Goal: Task Accomplishment & Management: Complete application form

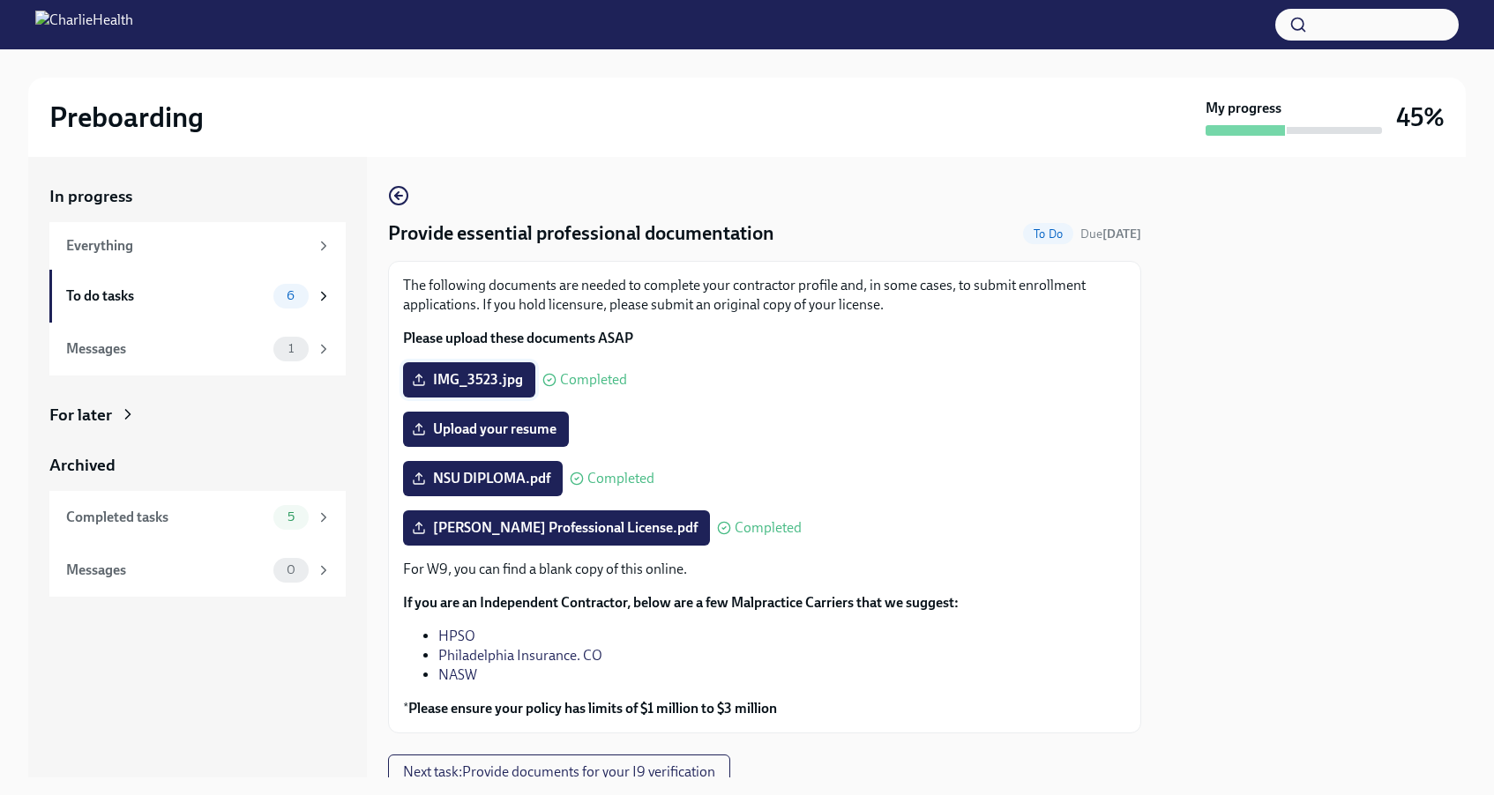
scroll to position [55, 0]
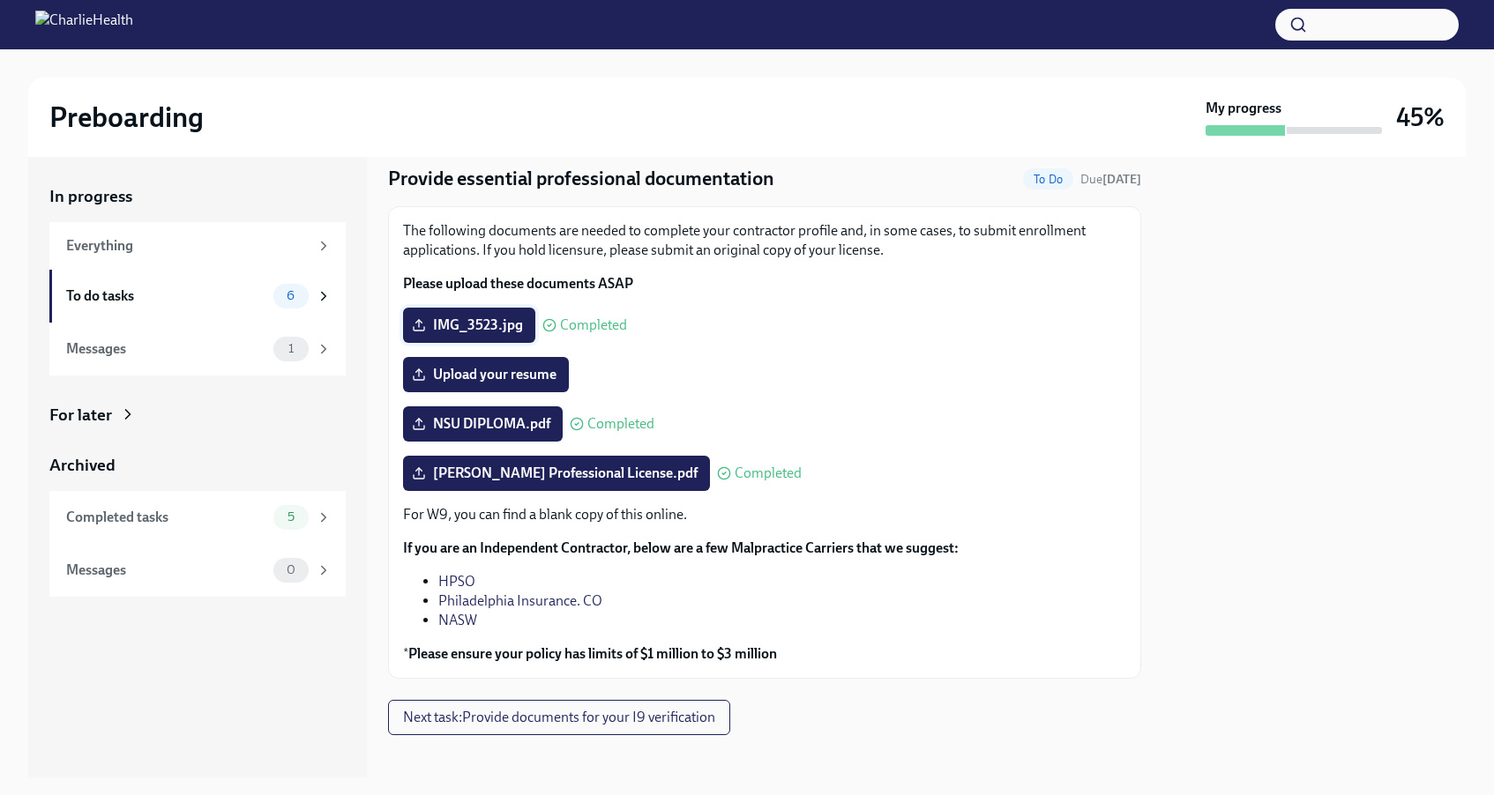
drag, startPoint x: 496, startPoint y: 326, endPoint x: 512, endPoint y: 325, distance: 16.0
click at [692, 328] on div "IMG_3523.jpg Completed" at bounding box center [764, 325] width 723 height 35
click at [528, 368] on span "Upload your resume" at bounding box center [485, 375] width 141 height 18
click at [0, 0] on input "Upload your resume" at bounding box center [0, 0] width 0 height 0
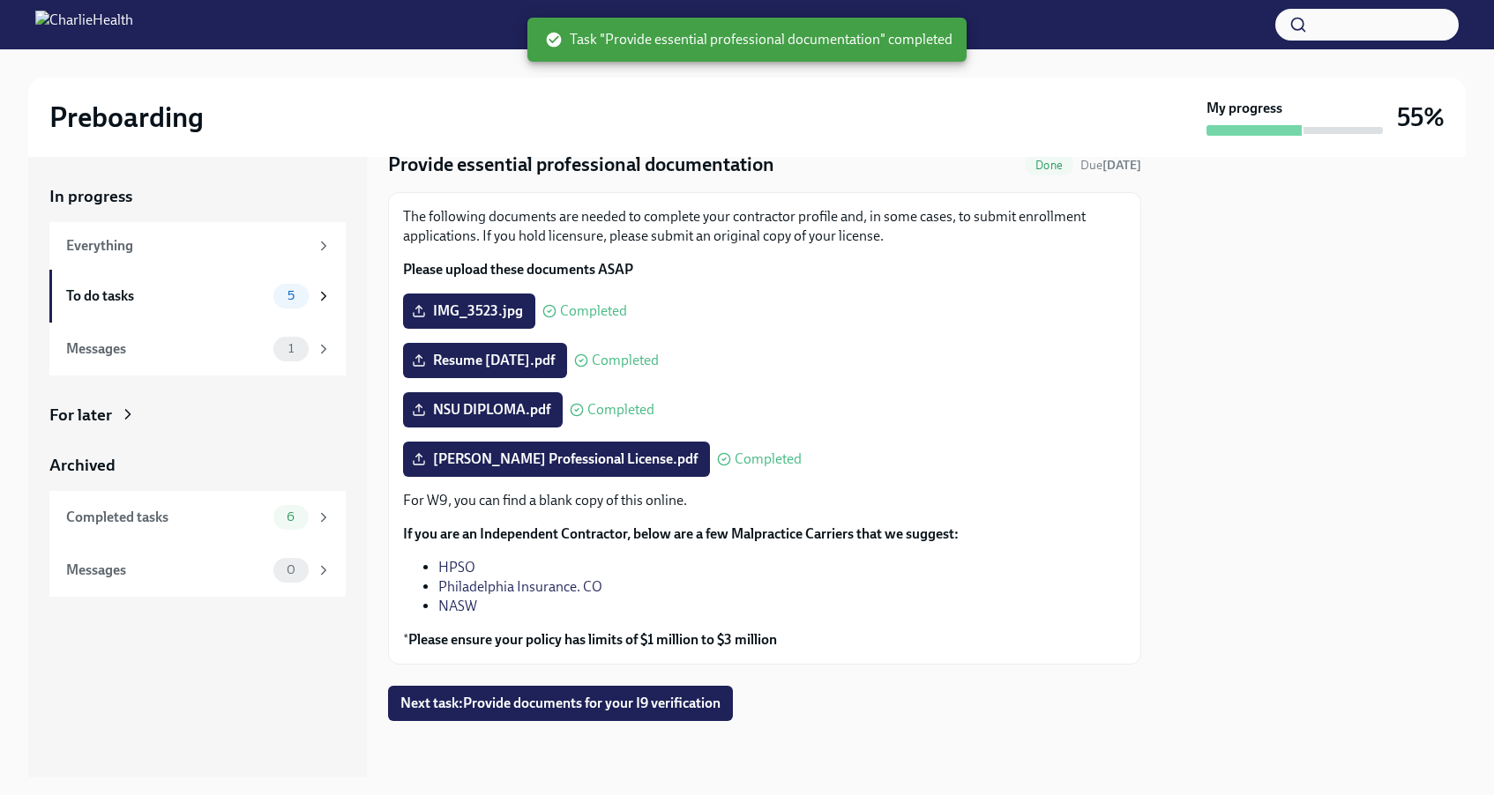
scroll to position [69, 0]
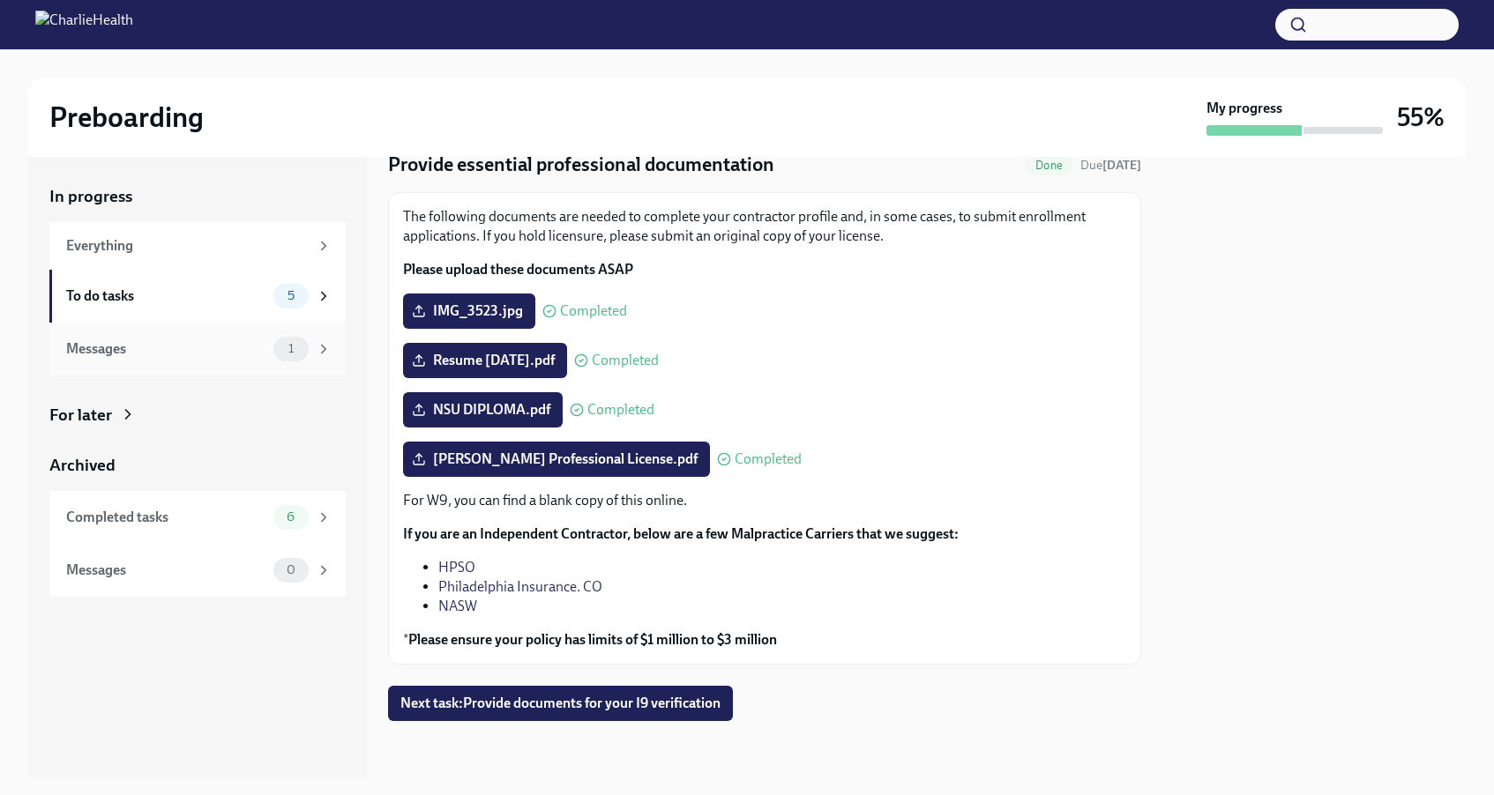
click at [310, 348] on div "1" at bounding box center [302, 349] width 58 height 25
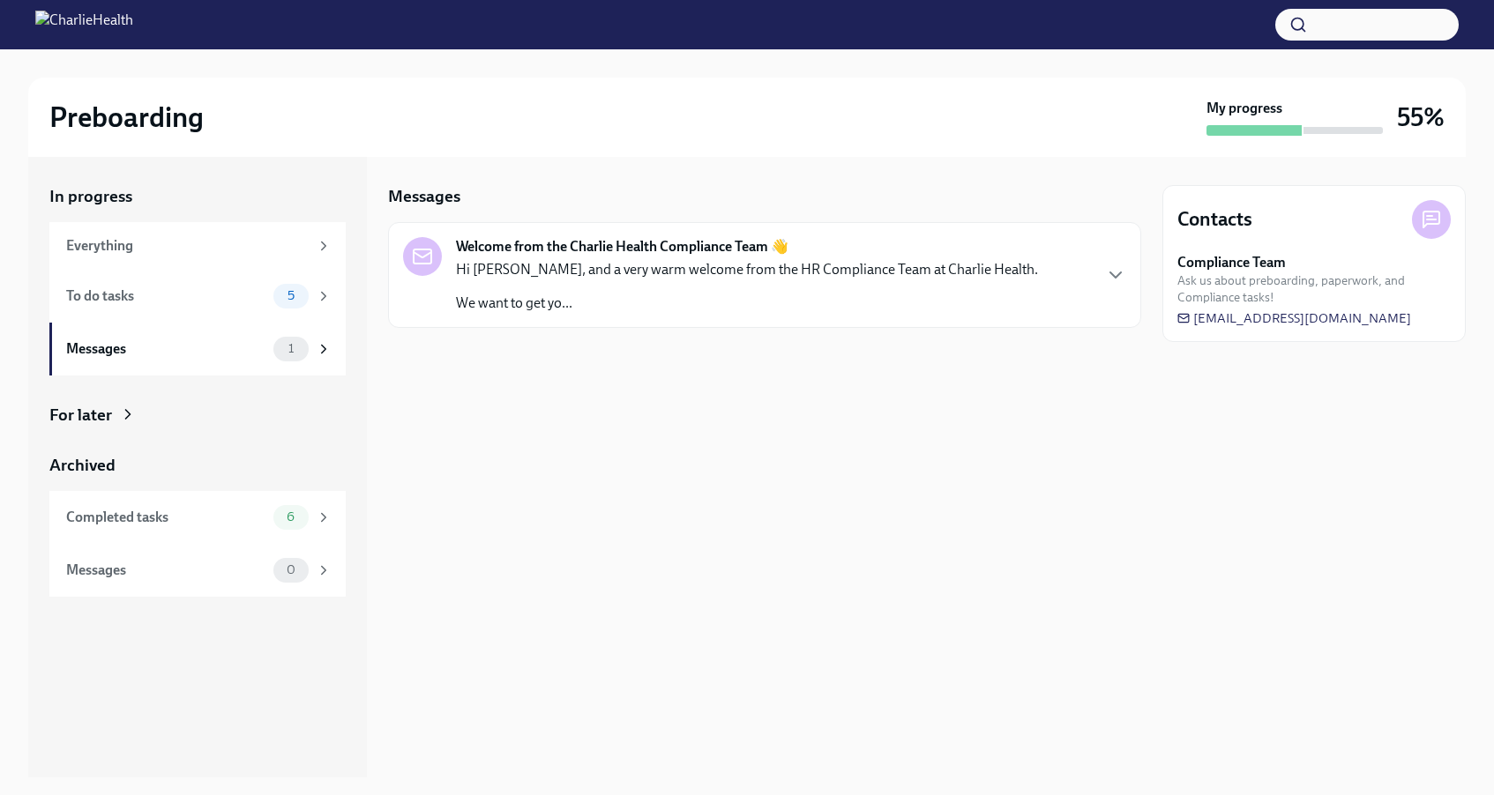
click at [483, 313] on div "Welcome from the Charlie Health Compliance Team 👋 Hi Morgan, and a very warm we…" at bounding box center [764, 275] width 753 height 106
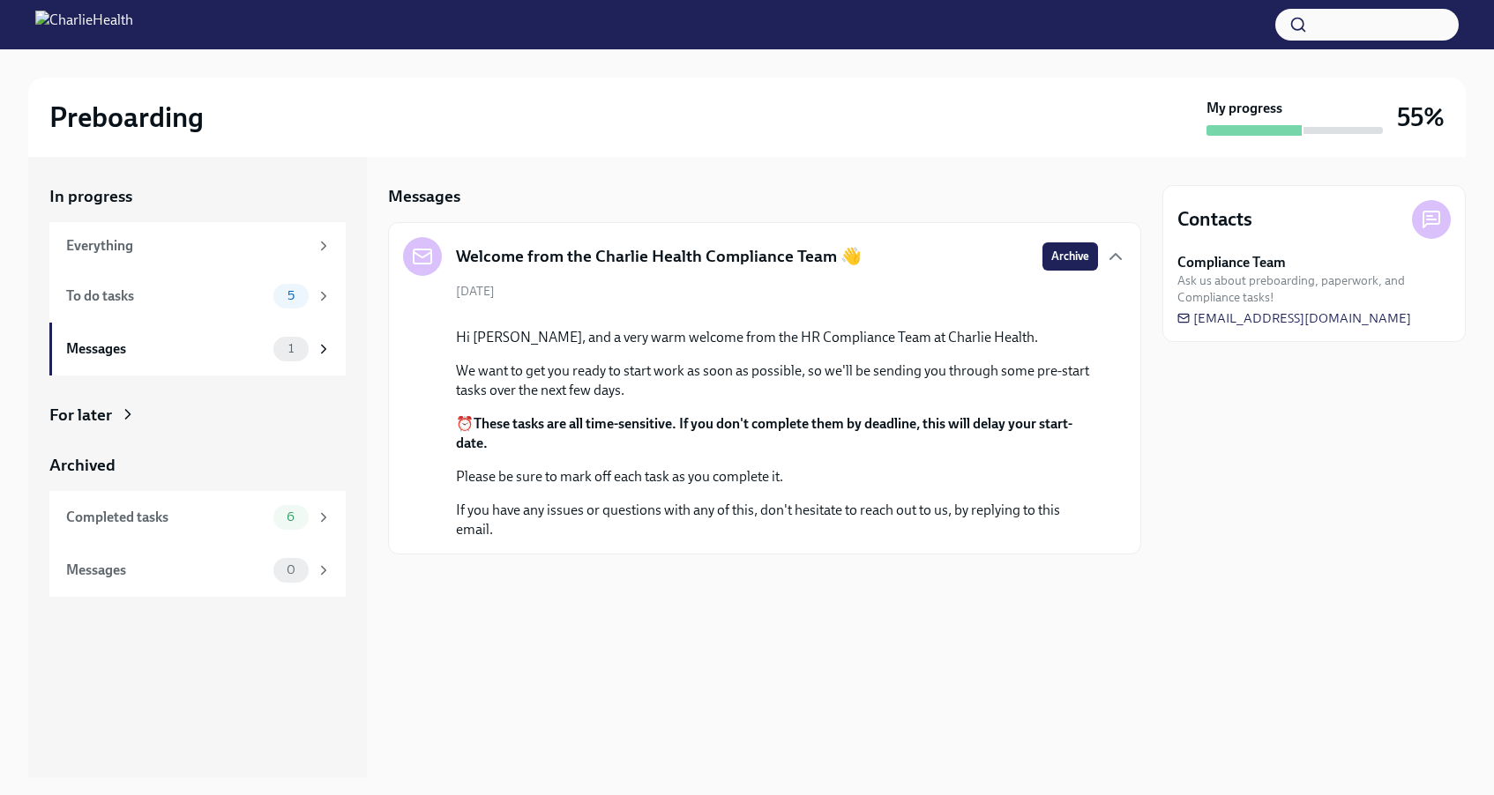
scroll to position [18, 0]
click at [279, 298] on span "5" at bounding box center [291, 295] width 28 height 13
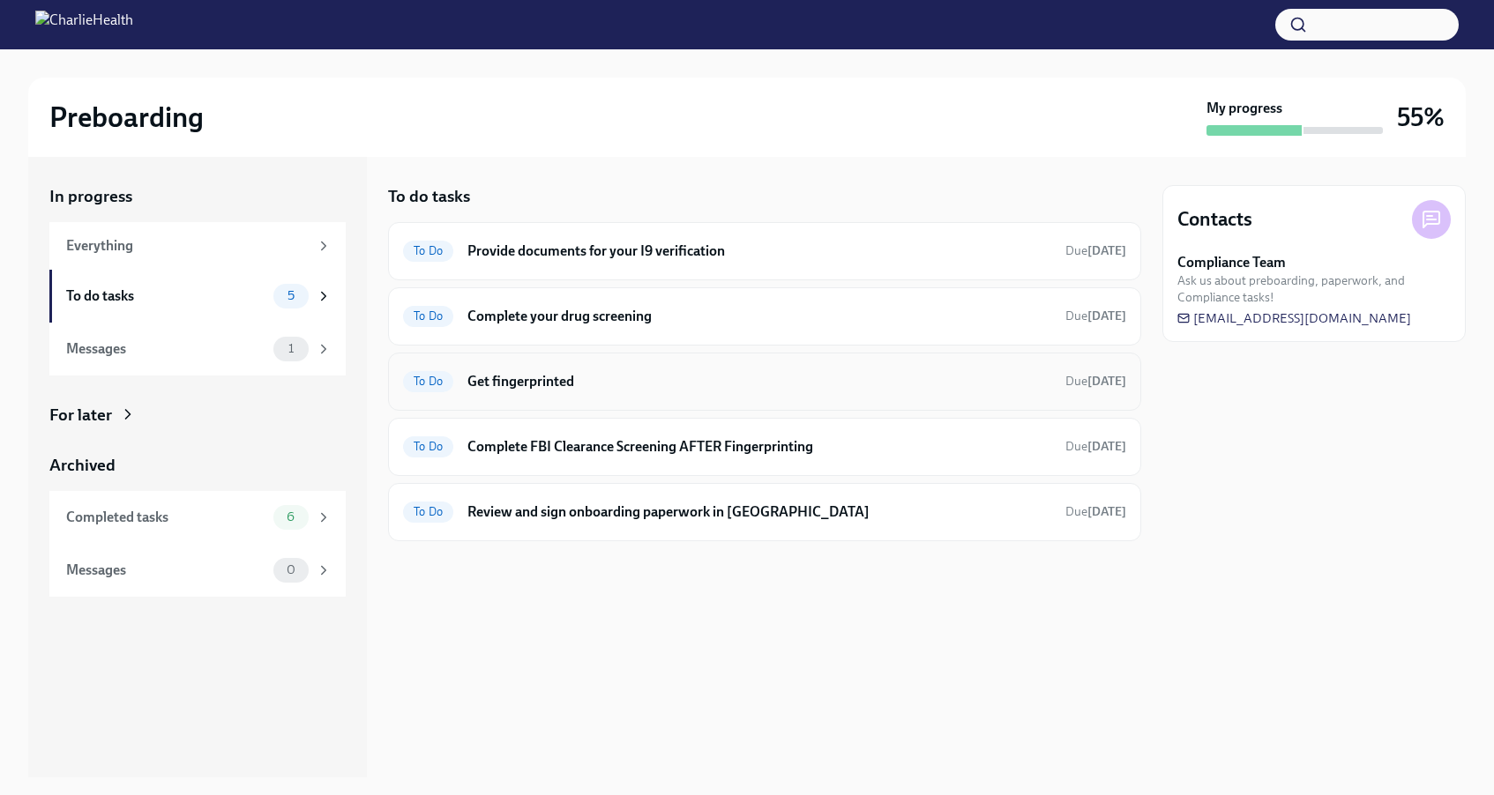
click at [530, 384] on h6 "Get fingerprinted" at bounding box center [759, 381] width 584 height 19
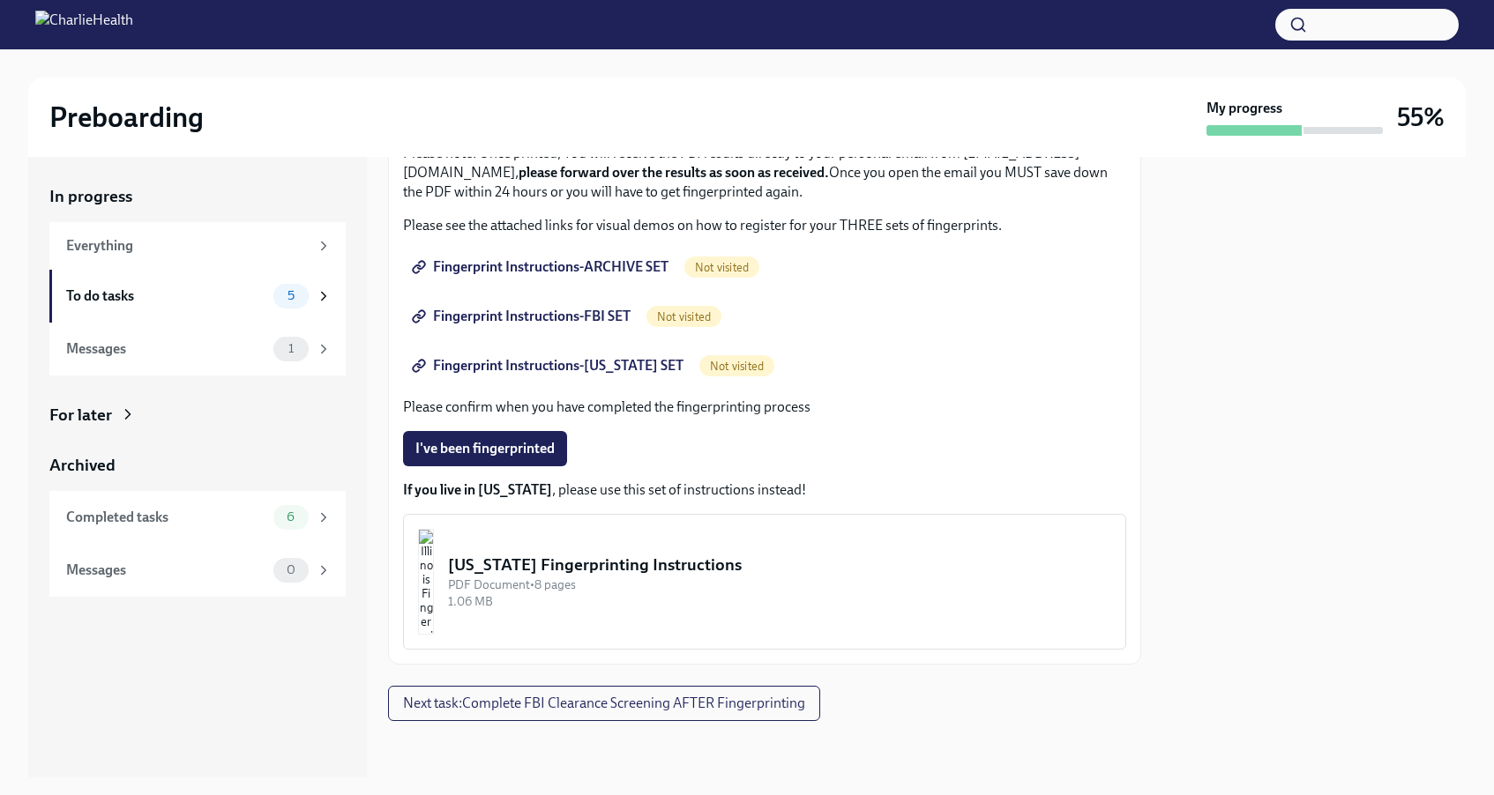
click at [624, 265] on span "Fingerprint Instructions-ARCHIVE SET" at bounding box center [541, 267] width 253 height 18
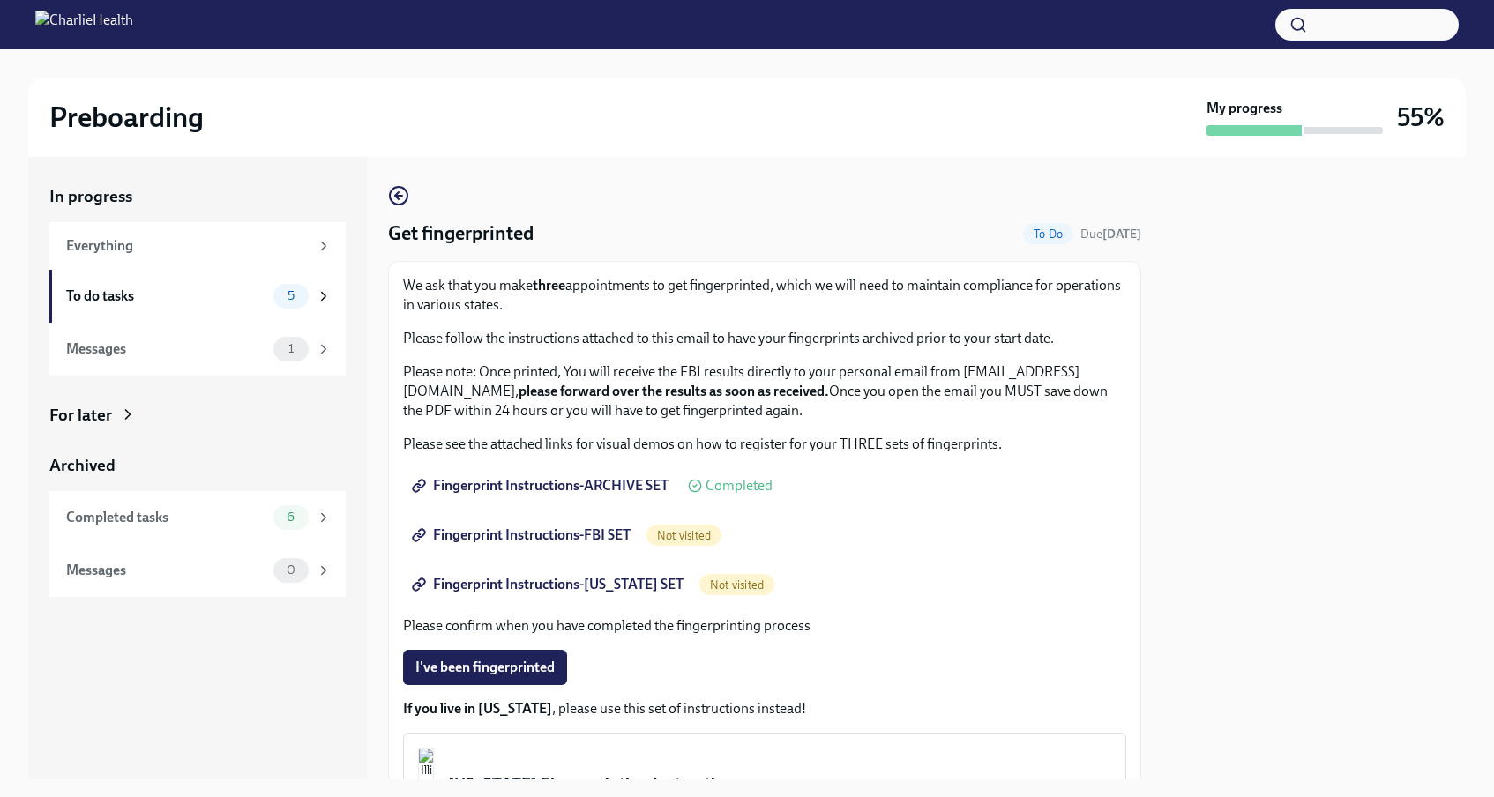
click at [581, 531] on span "Fingerprint Instructions-FBI SET" at bounding box center [522, 535] width 215 height 18
click at [645, 578] on span "Fingerprint Instructions-FLORIDA SET" at bounding box center [549, 585] width 268 height 18
click at [179, 291] on div "To do tasks" at bounding box center [166, 296] width 200 height 19
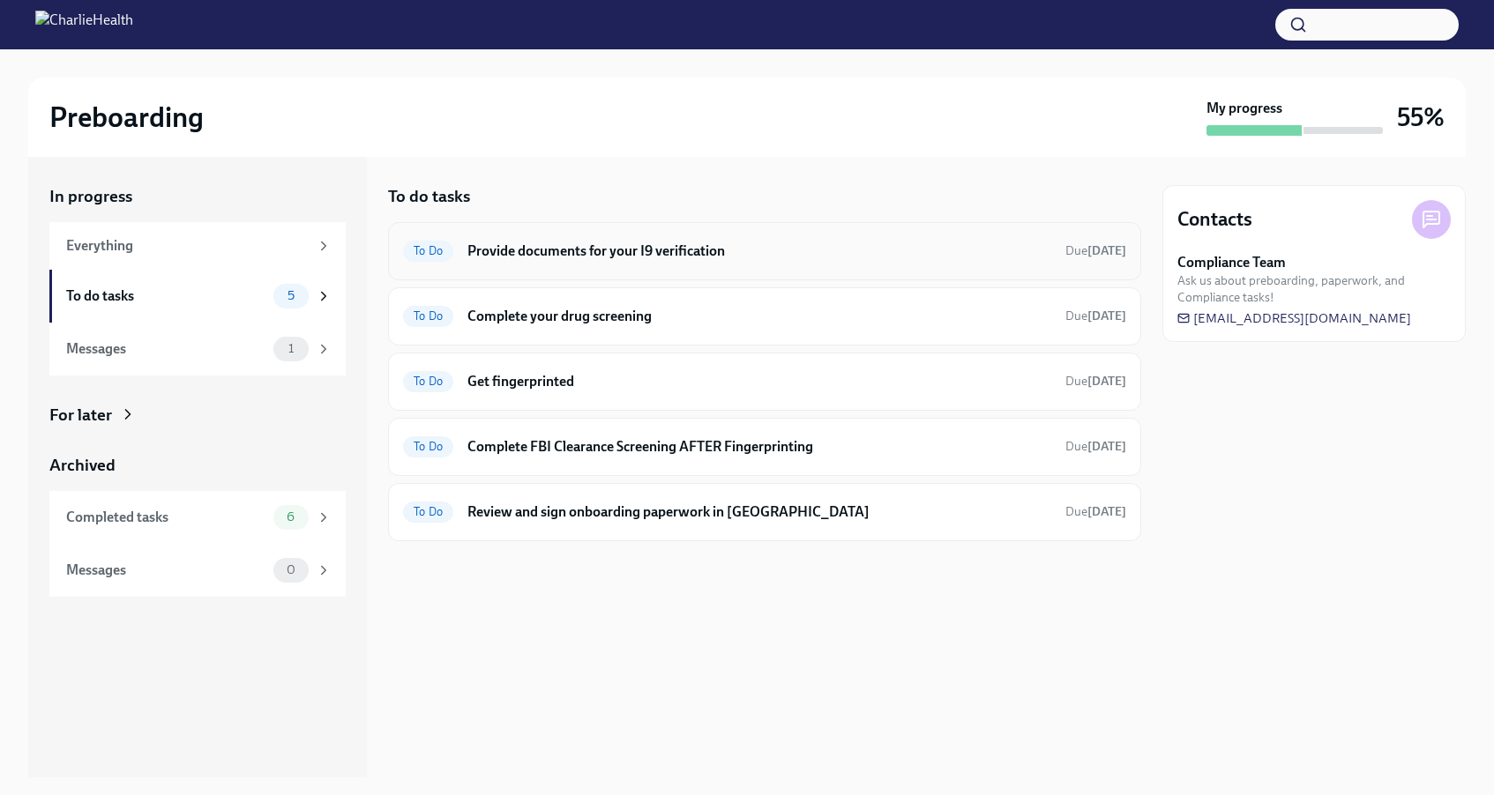
click at [644, 253] on h6 "Provide documents for your I9 verification" at bounding box center [759, 251] width 584 height 19
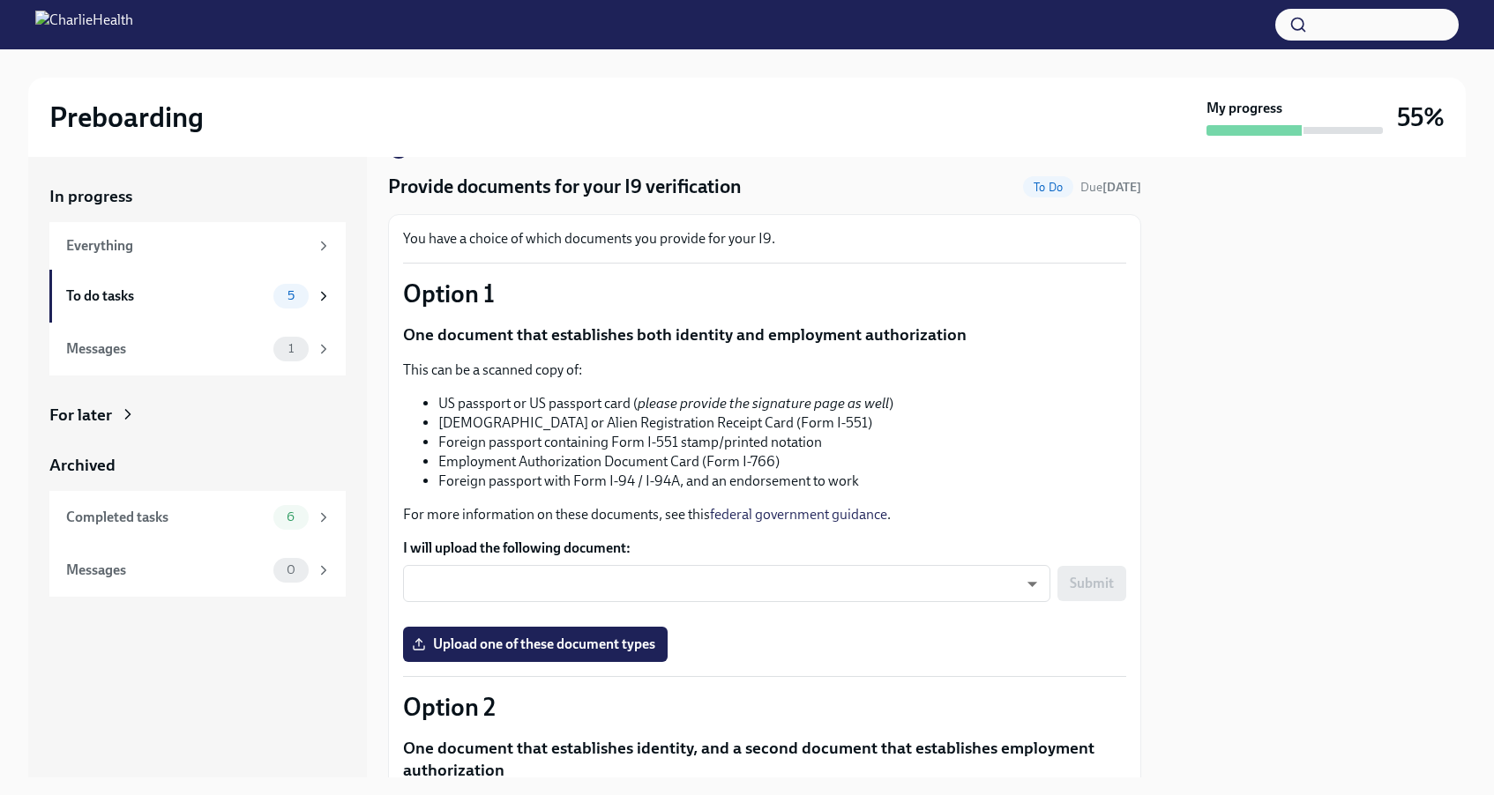
scroll to position [45, 0]
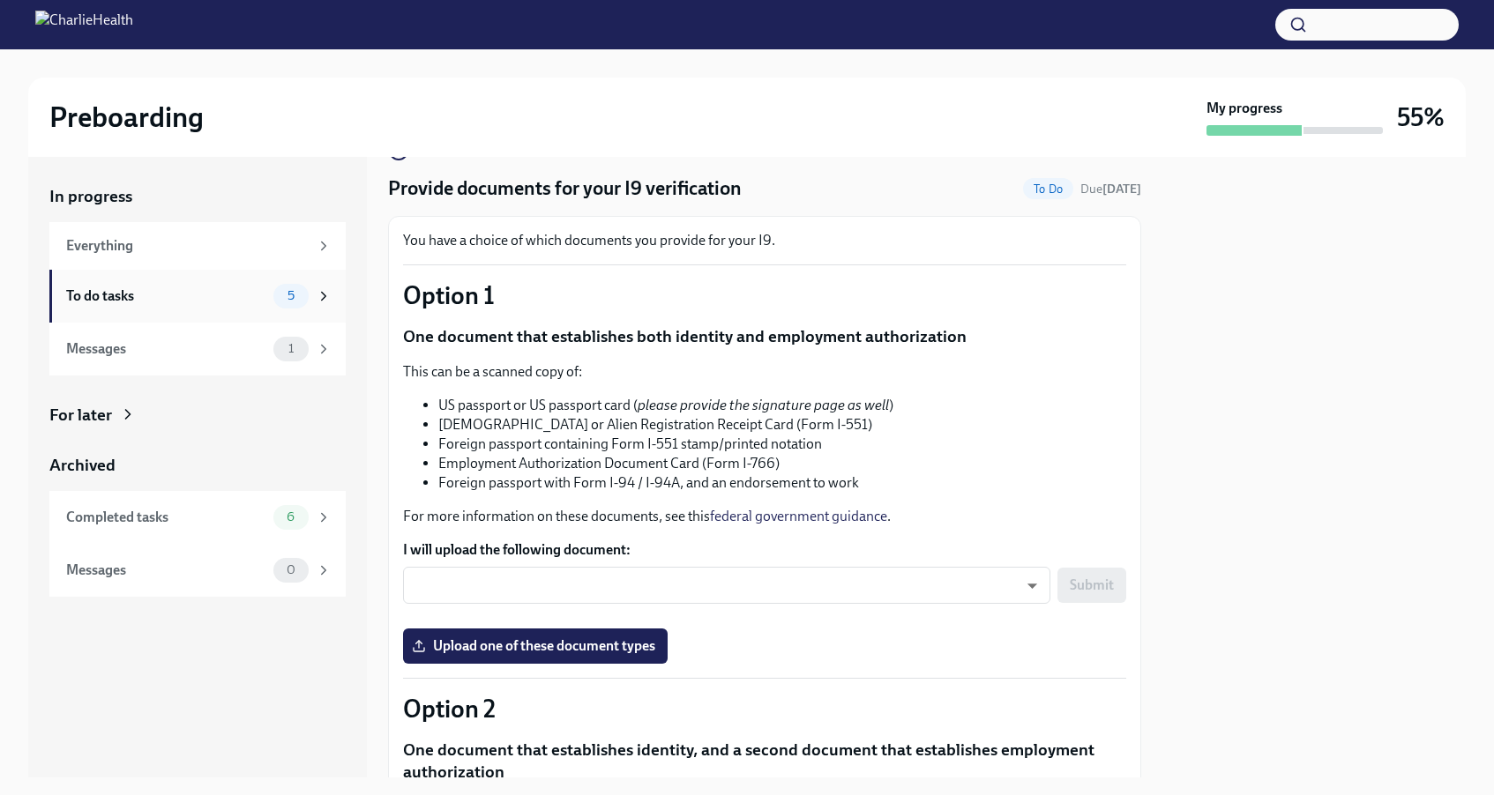
click at [295, 286] on div "5" at bounding box center [290, 296] width 35 height 25
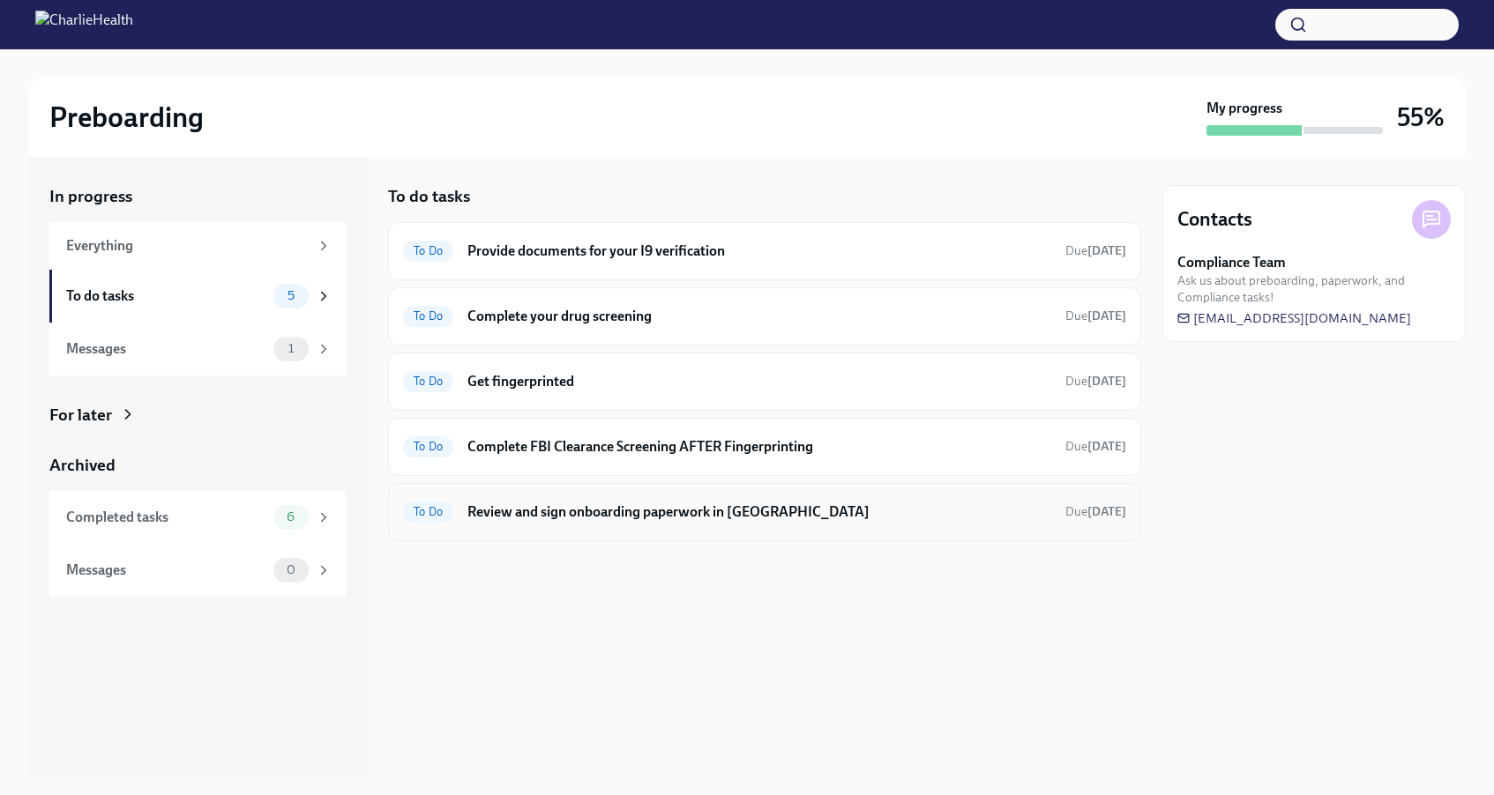
click at [609, 525] on div "To Do Review and sign onboarding paperwork in UKG Due in 6 days" at bounding box center [764, 512] width 723 height 28
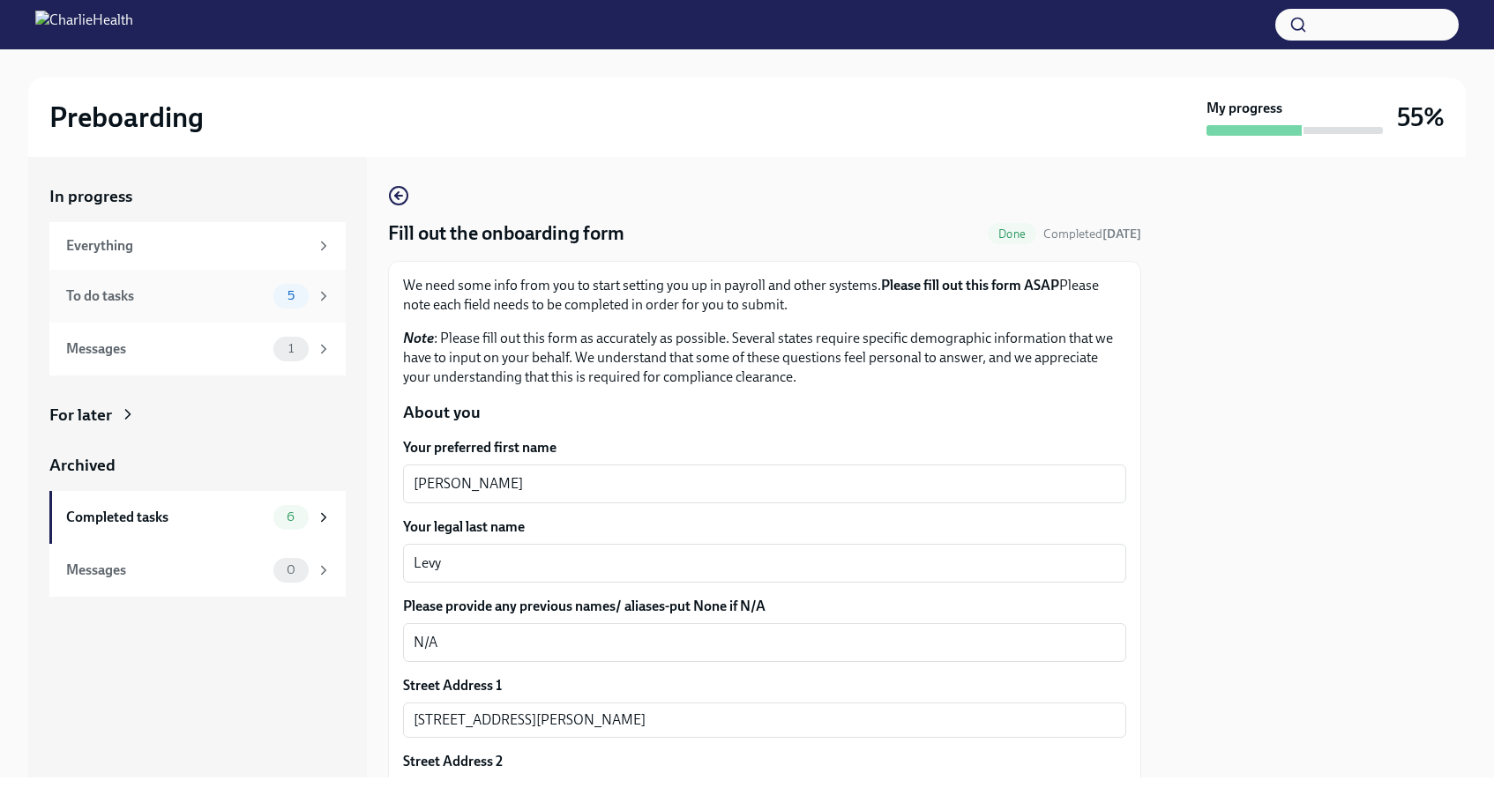
click at [205, 280] on div "To do tasks 5" at bounding box center [197, 296] width 296 height 53
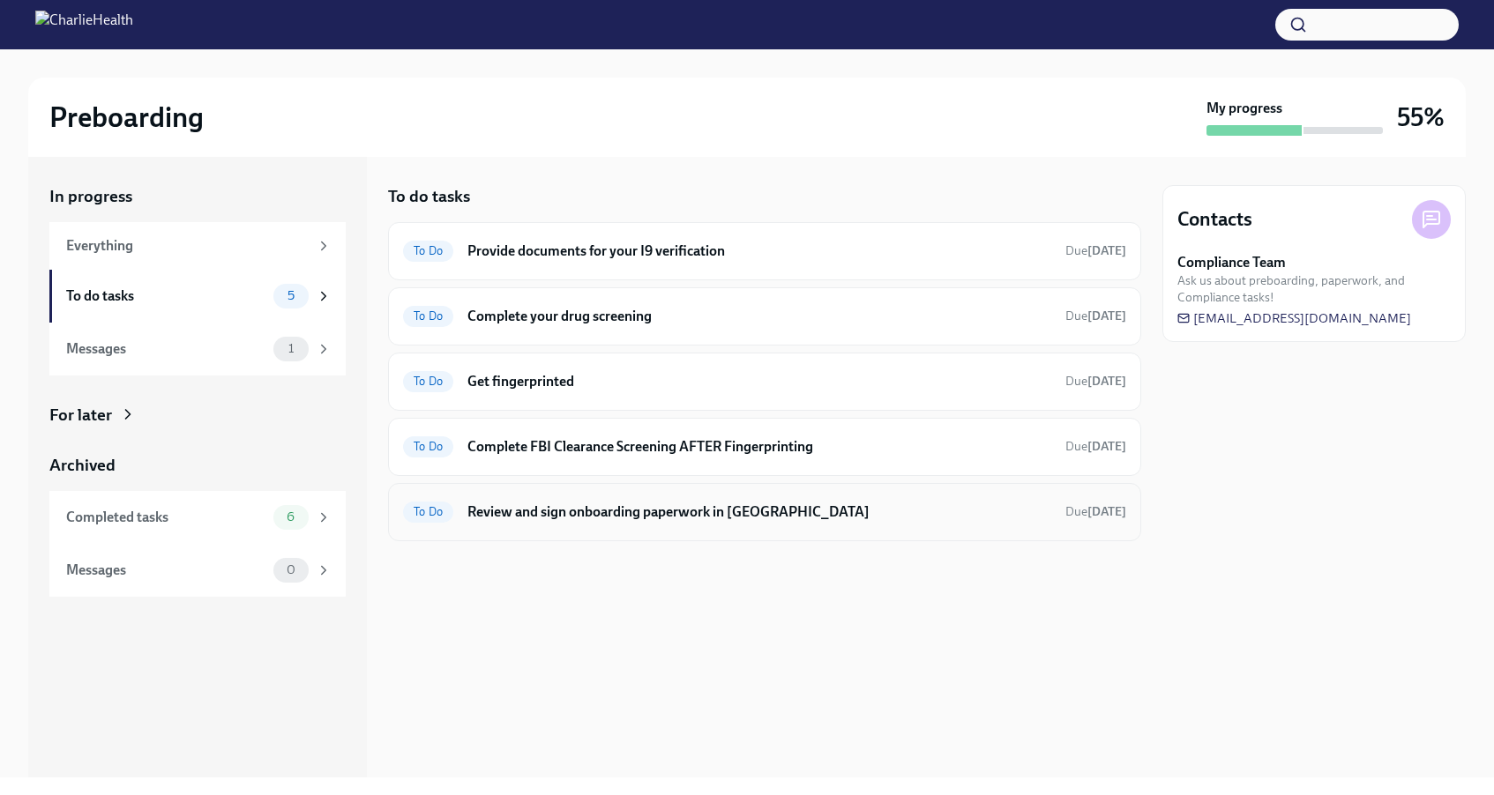
click at [570, 512] on h6 "Review and sign onboarding paperwork in [GEOGRAPHIC_DATA]" at bounding box center [759, 512] width 584 height 19
